Goal: Task Accomplishment & Management: Manage account settings

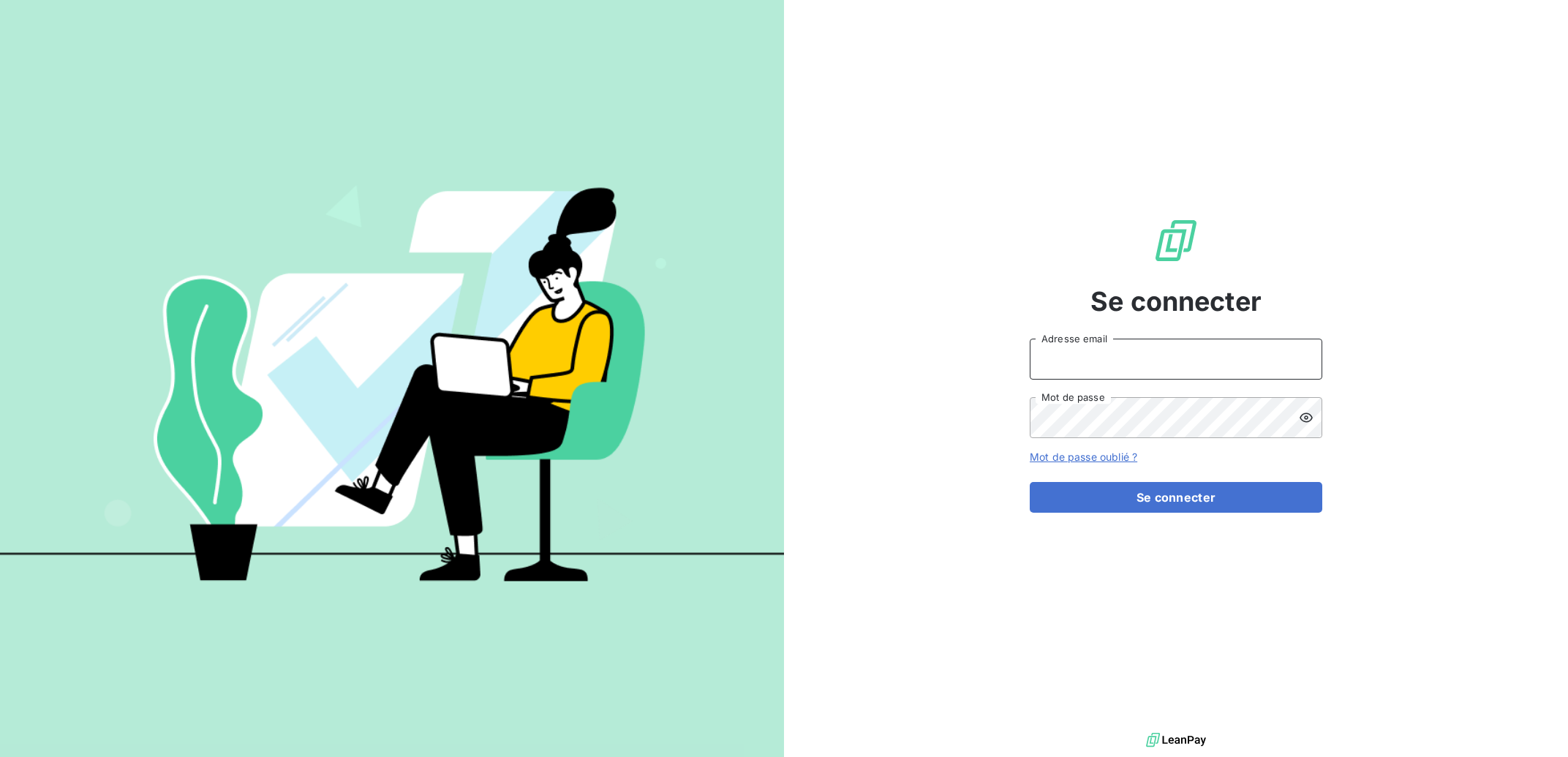
click at [1106, 370] on input "Adresse email" at bounding box center [1176, 359] width 293 height 41
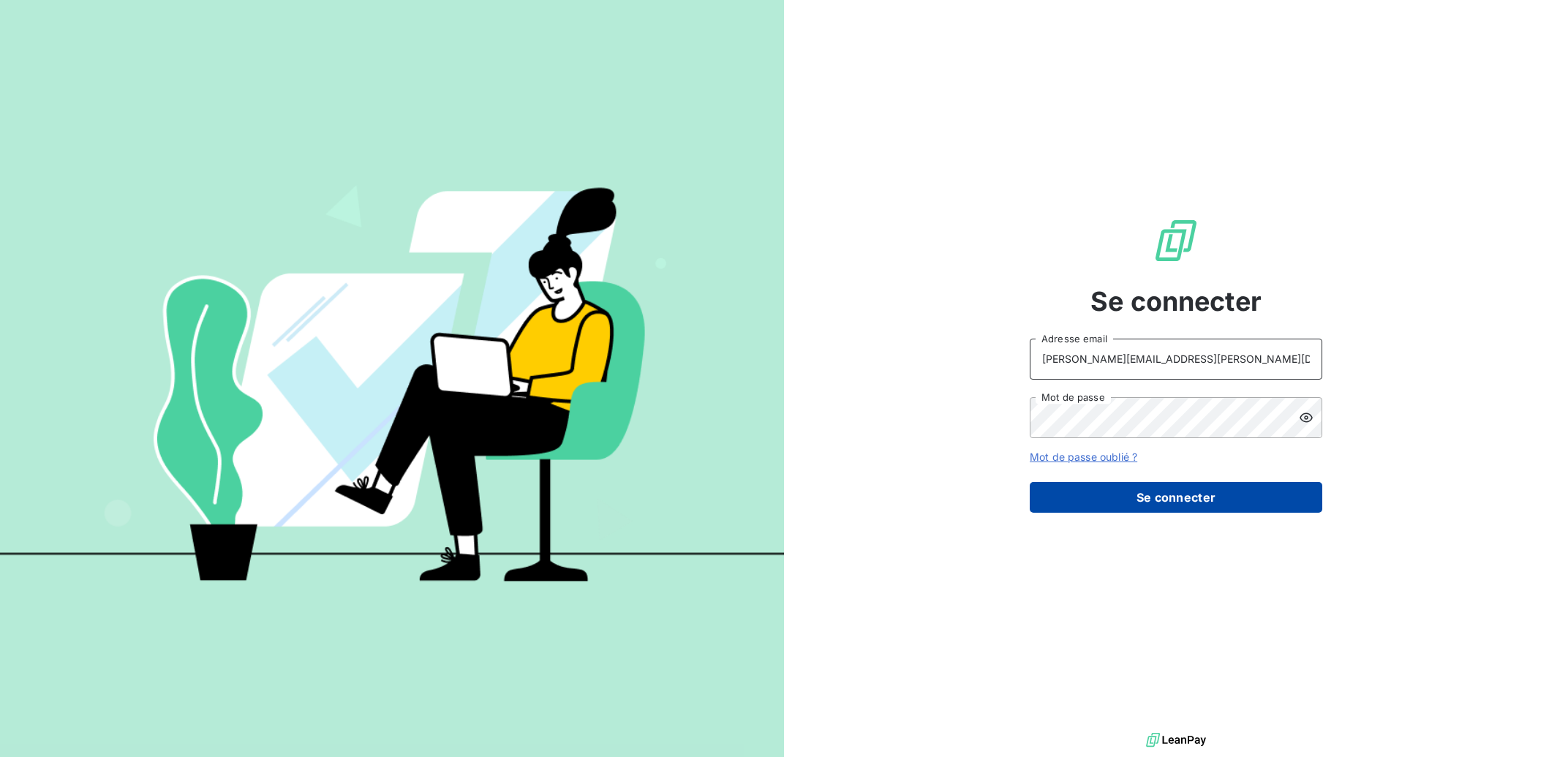
type input "[PERSON_NAME][EMAIL_ADDRESS][PERSON_NAME][DOMAIN_NAME]"
click at [1111, 496] on button "Se connecter" at bounding box center [1176, 497] width 293 height 31
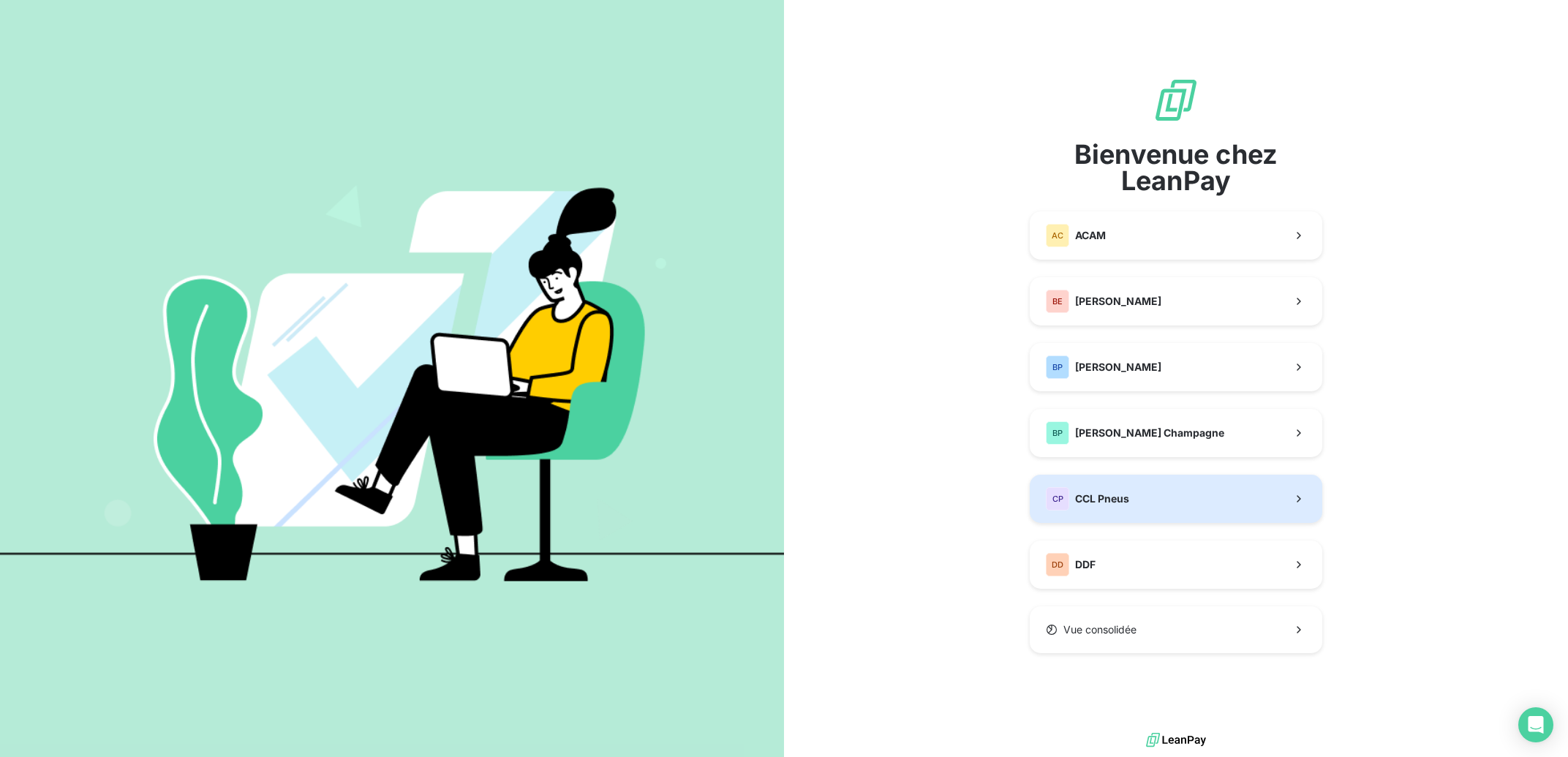
click at [1104, 496] on span "CCL Pneus" at bounding box center [1102, 498] width 54 height 15
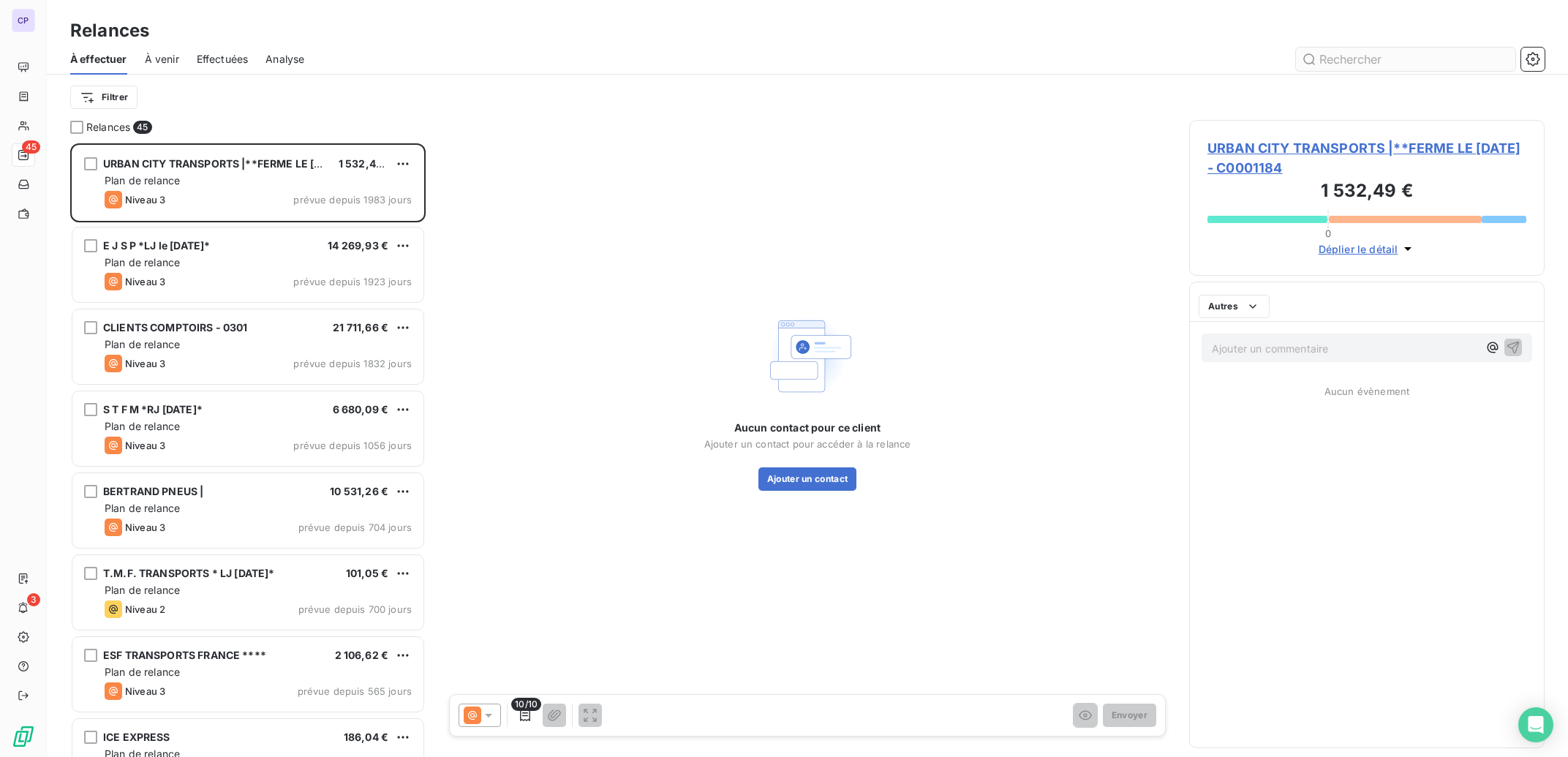
click at [1350, 57] on input "text" at bounding box center [1406, 59] width 219 height 24
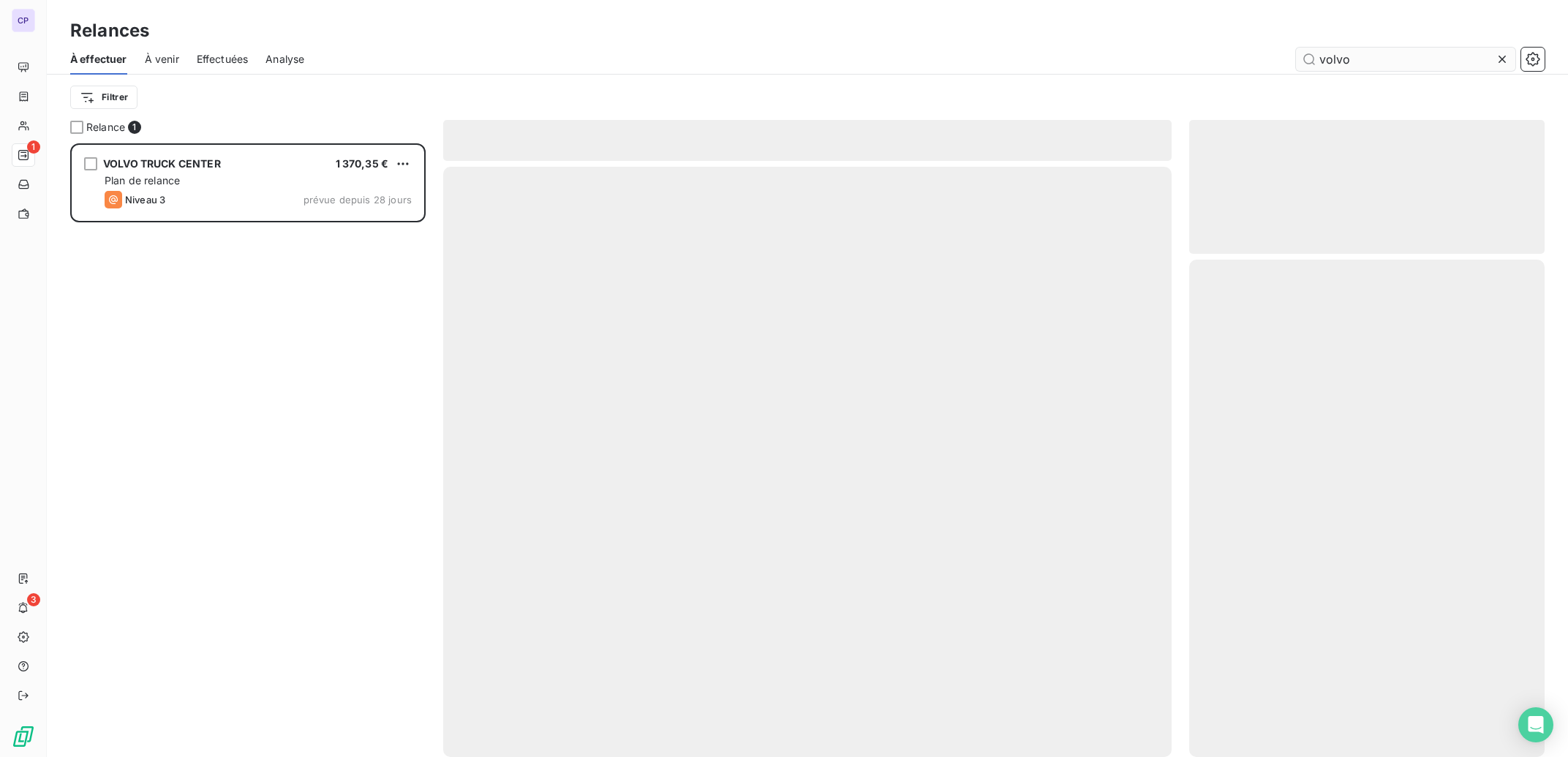
scroll to position [599, 341]
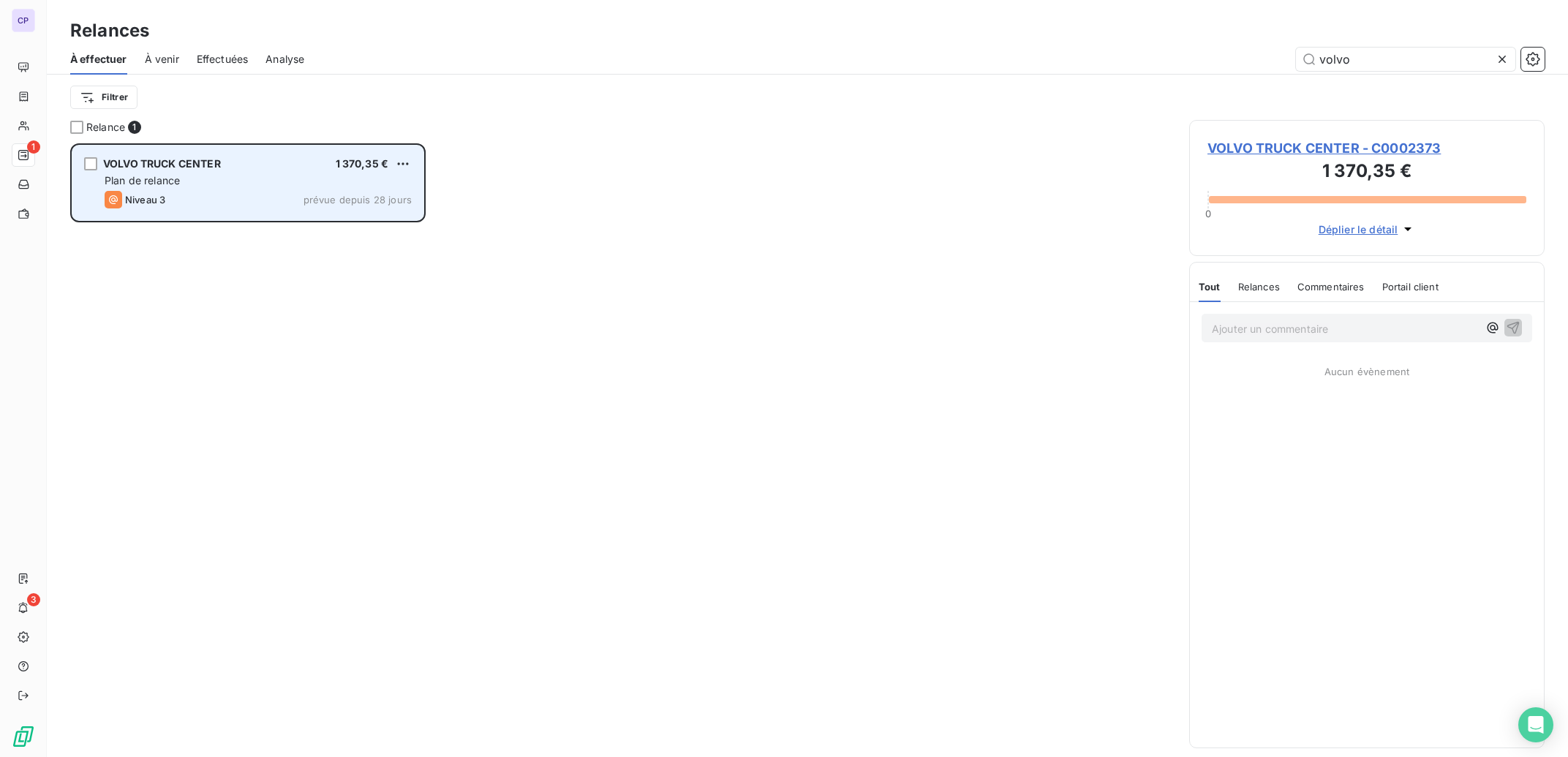
type input "volvo"
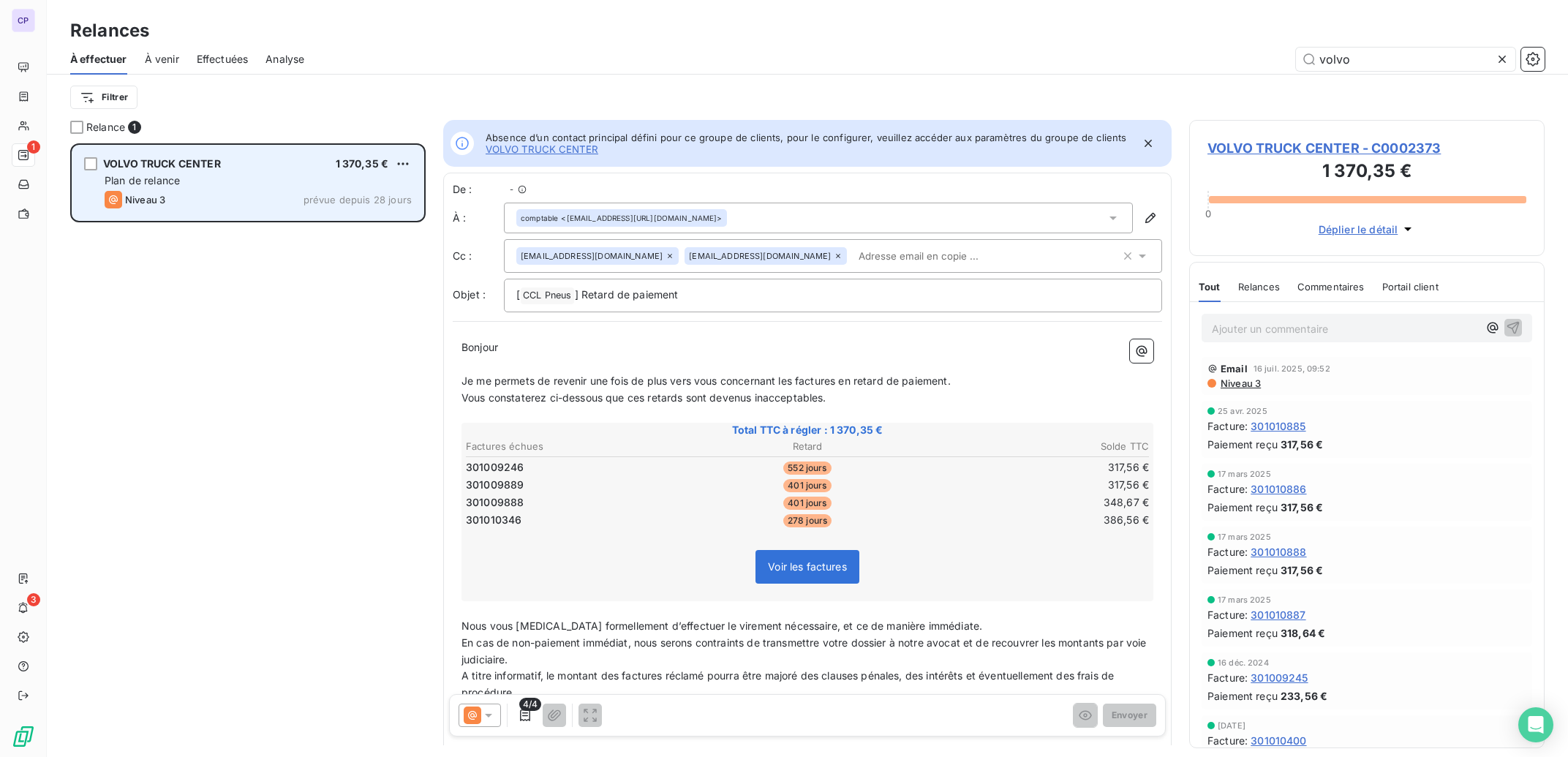
click at [253, 165] on div "VOLVO TRUCK CENTER 1 370,35 €" at bounding box center [258, 163] width 307 height 13
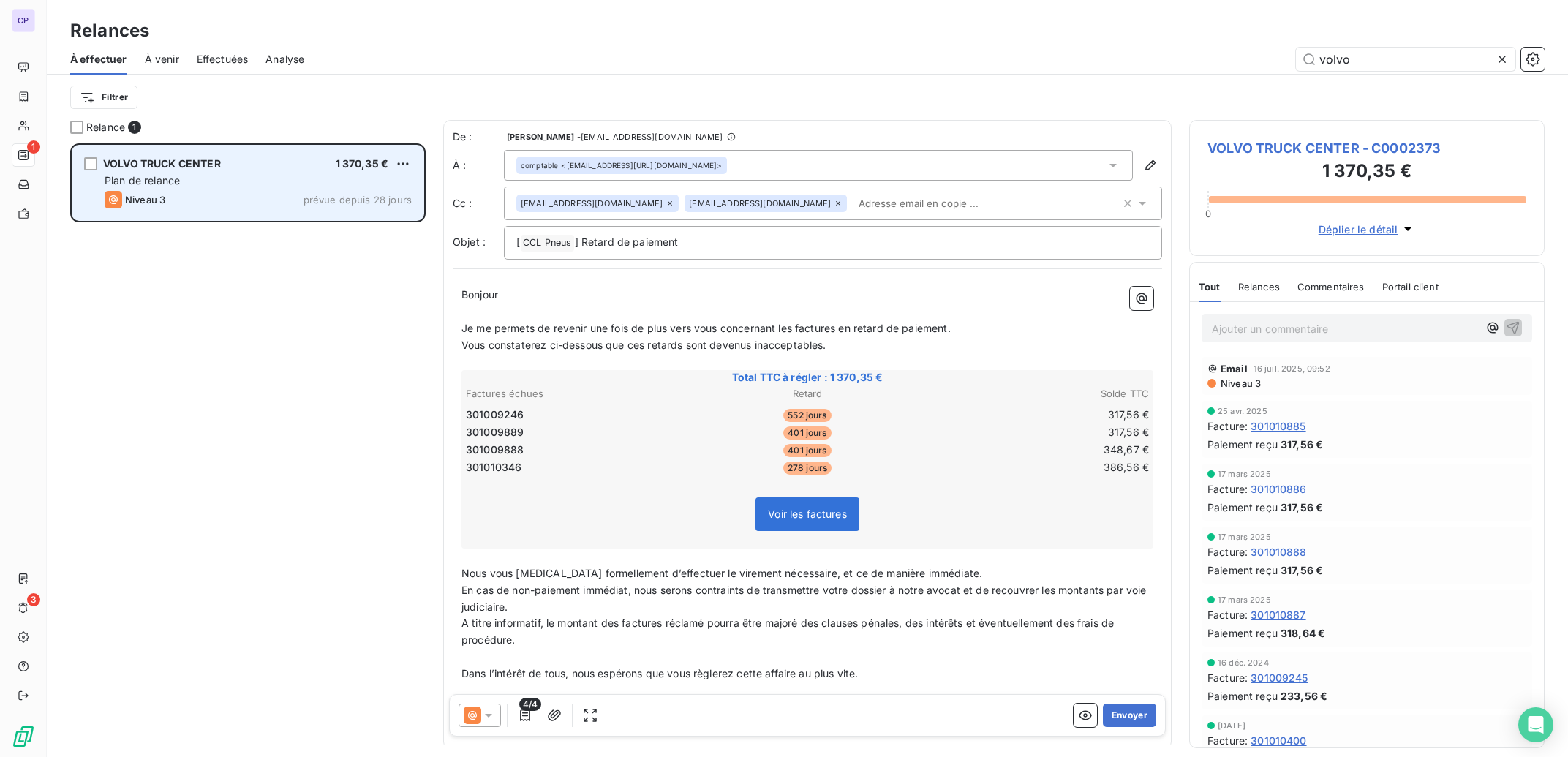
click at [266, 181] on div "Plan de relance" at bounding box center [258, 180] width 307 height 15
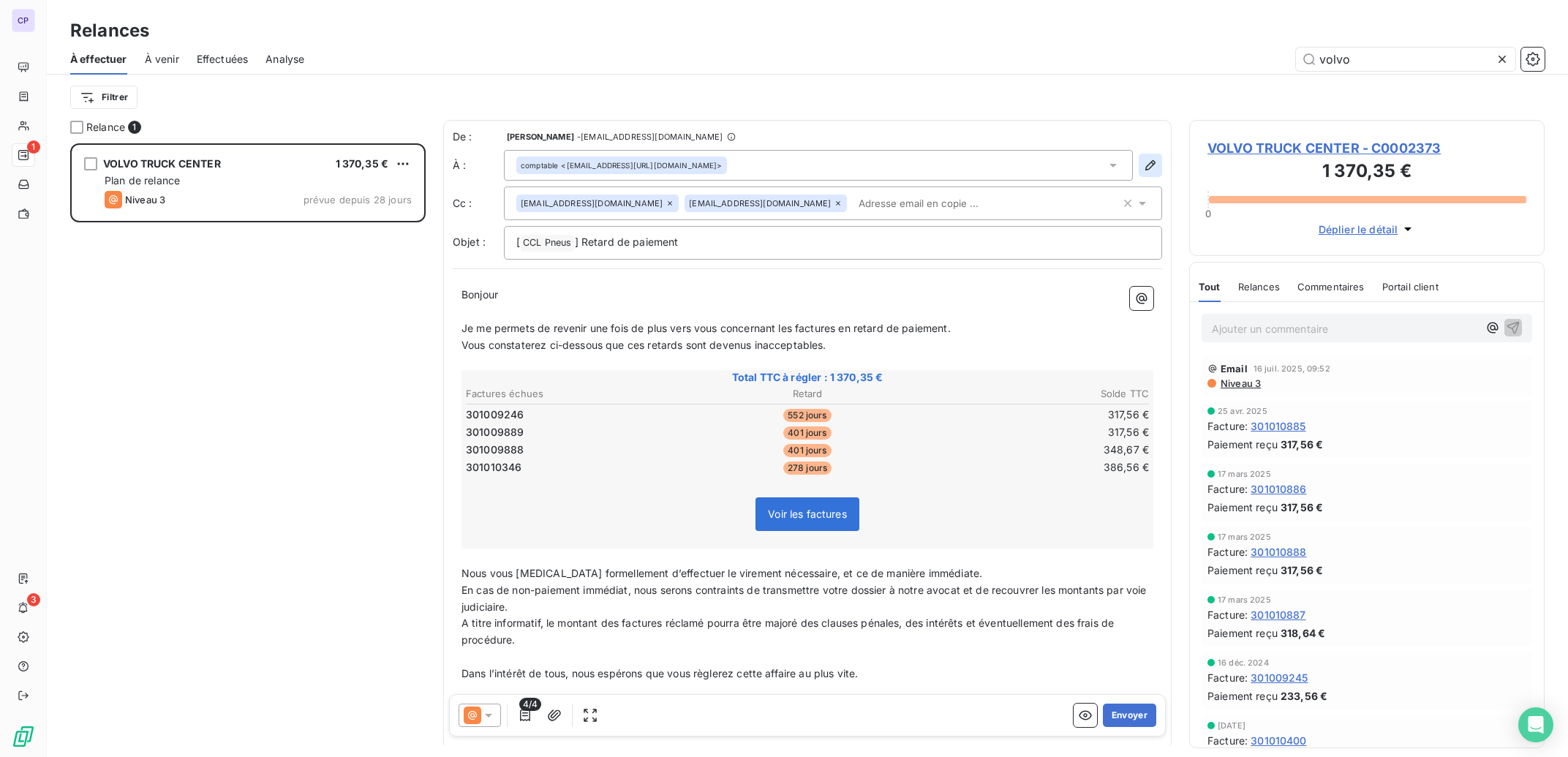
click at [1146, 164] on icon "button" at bounding box center [1151, 165] width 10 height 10
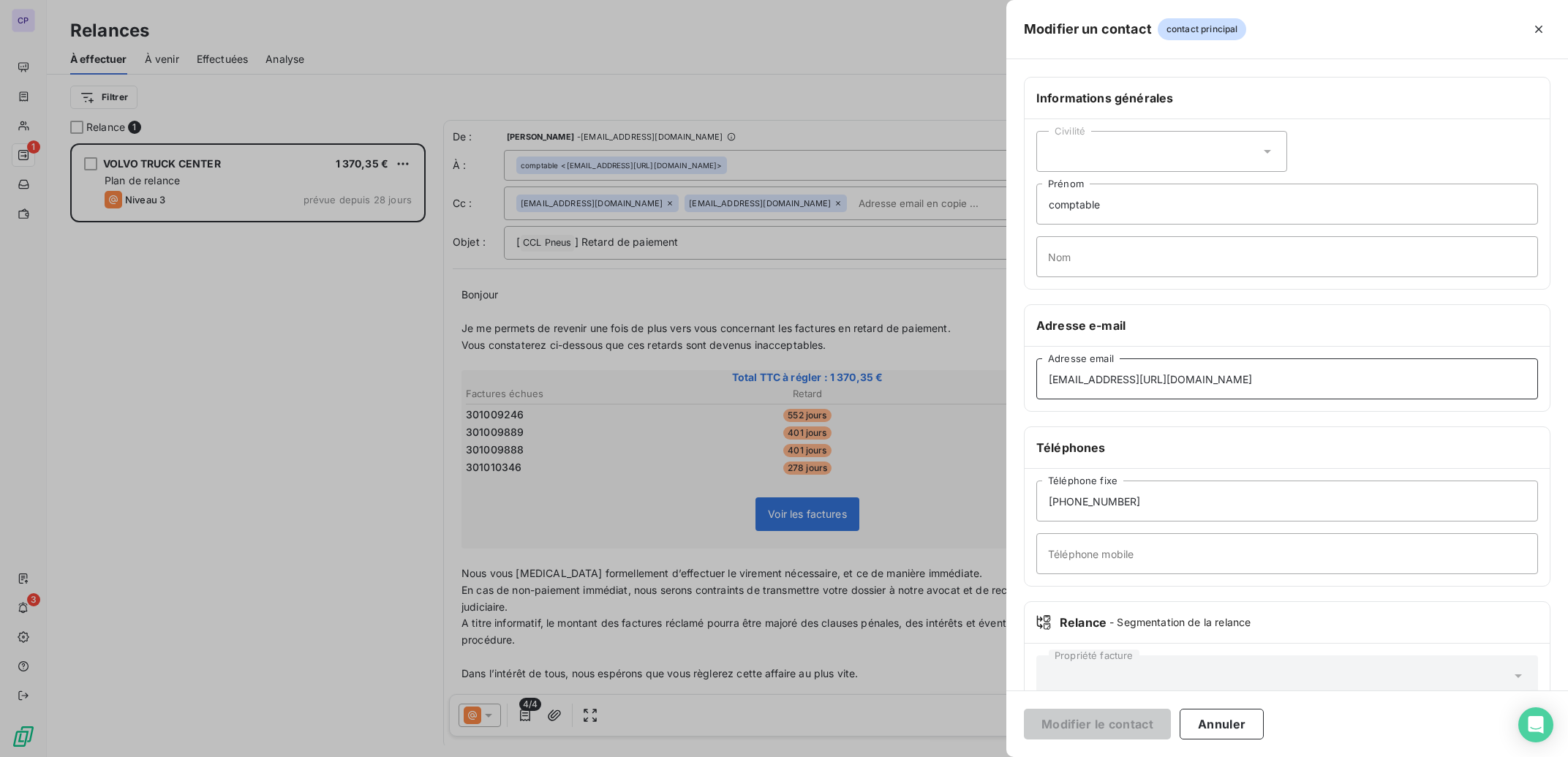
drag, startPoint x: 1268, startPoint y: 378, endPoint x: 1114, endPoint y: 373, distance: 154.1
click at [1020, 368] on div "Informations générales Civilité comptable Prénom Nom Adresse e-mail [EMAIL_ADDR…" at bounding box center [1287, 401] width 562 height 649
drag, startPoint x: 1280, startPoint y: 387, endPoint x: 850, endPoint y: 378, distance: 430.1
click at [1036, 378] on input "reception.atelier.roissy@volvo.com/" at bounding box center [1287, 378] width 502 height 41
paste input "mailto:compta.fournisseurs@volvo.com]"
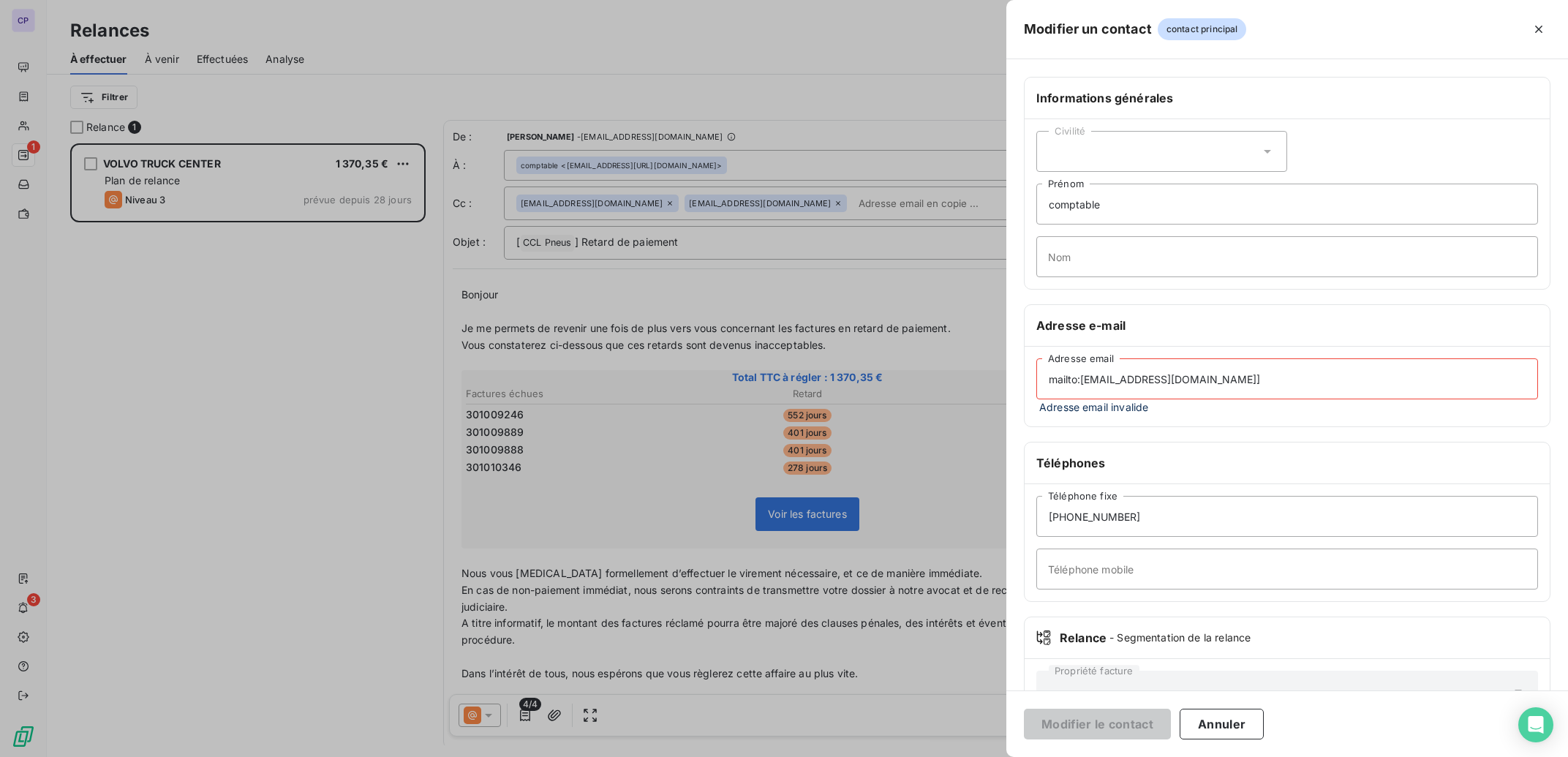
drag, startPoint x: 1081, startPoint y: 378, endPoint x: 892, endPoint y: 369, distance: 189.2
click at [1036, 369] on input "mailto:compta.fournisseurs@volvo.com]" at bounding box center [1287, 378] width 502 height 41
click at [1239, 377] on input "compta.fournisseurs@volvo.com]" at bounding box center [1287, 378] width 502 height 41
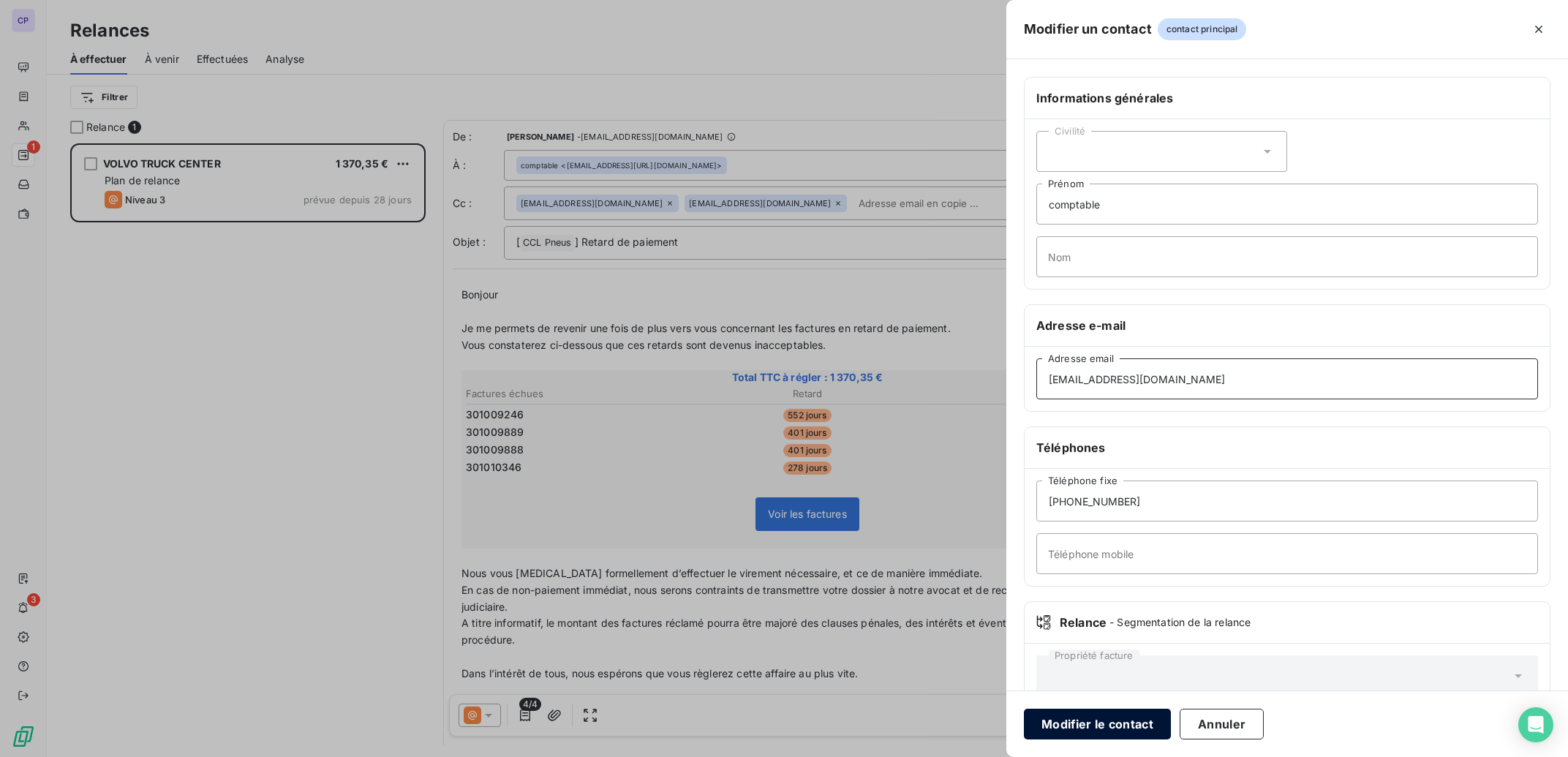
type input "compta.fournisseurs@volvo.com"
click at [1129, 726] on button "Modifier le contact" at bounding box center [1097, 723] width 147 height 31
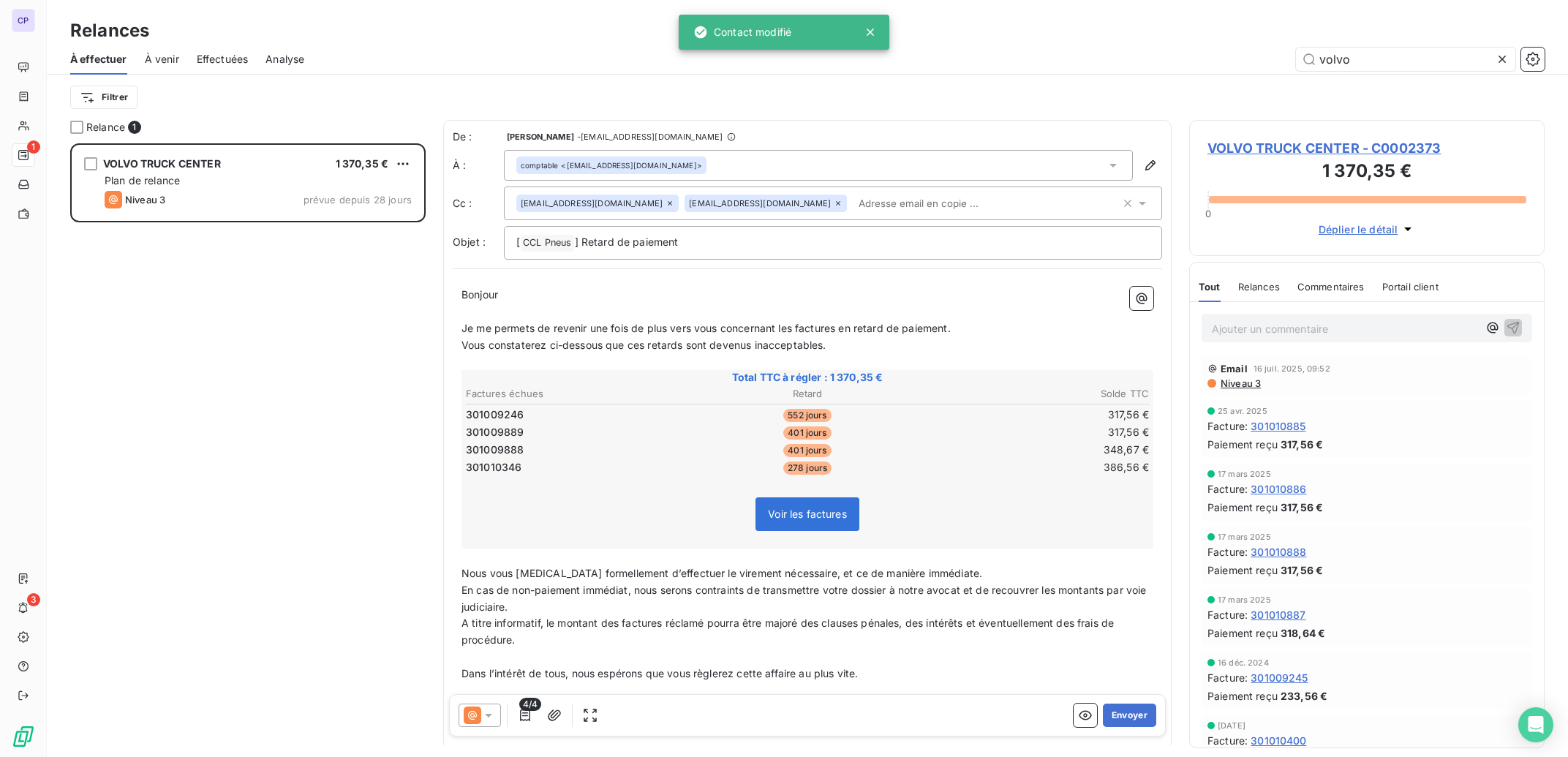
click at [672, 203] on icon at bounding box center [669, 203] width 4 height 4
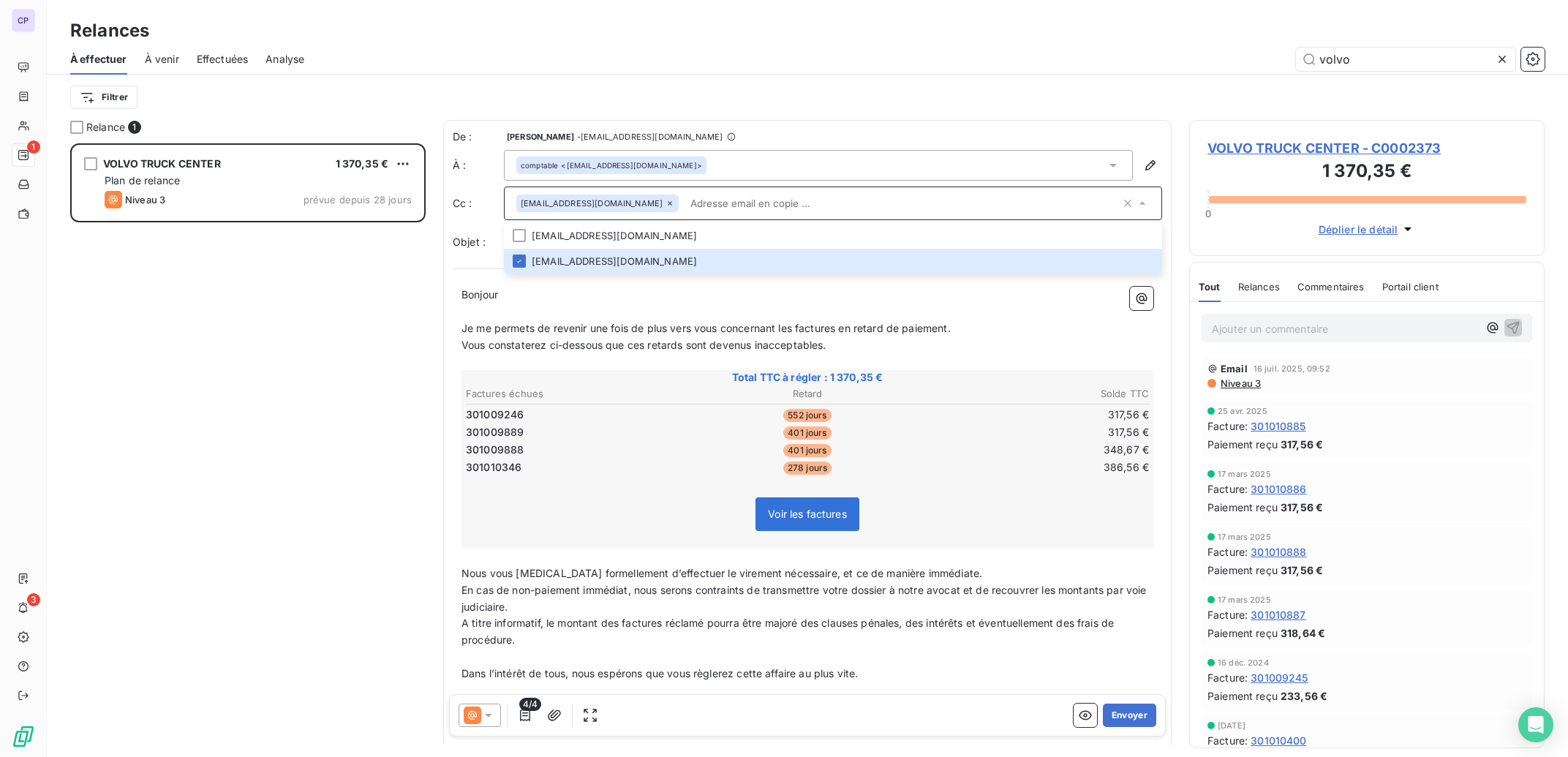
click at [693, 296] on p "Bonjour ﻿ ﻿ ﻿" at bounding box center [808, 294] width 692 height 17
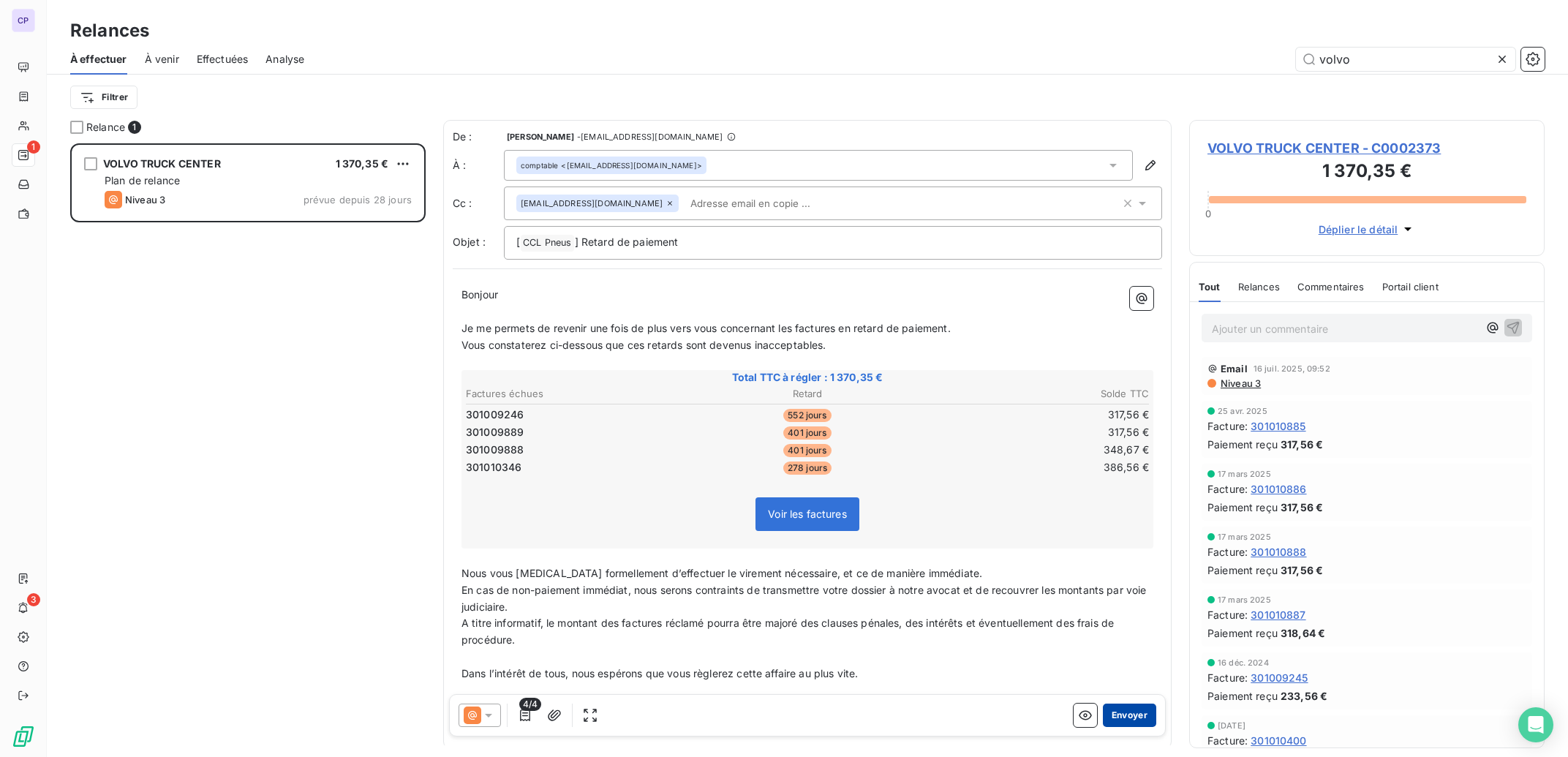
click at [1120, 718] on button "Envoyer" at bounding box center [1130, 715] width 53 height 24
